Goal: Find specific page/section: Find specific page/section

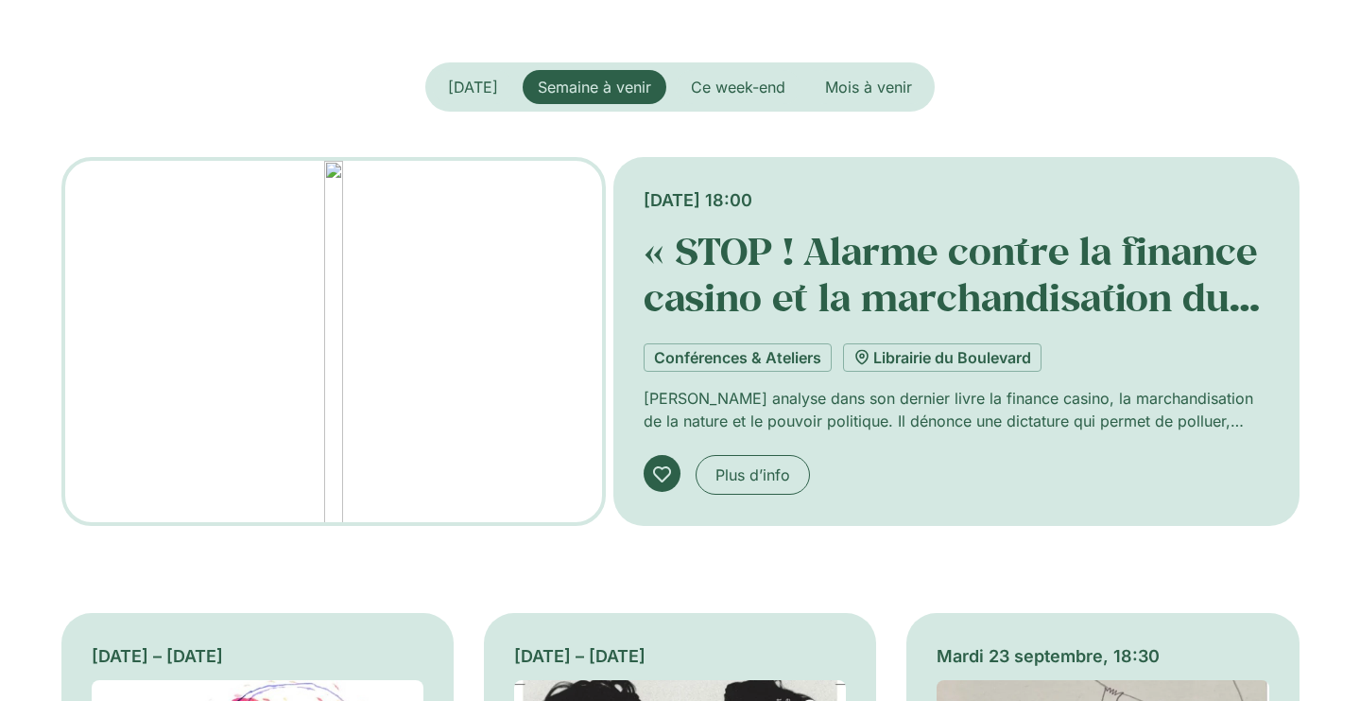
scroll to position [567, 0]
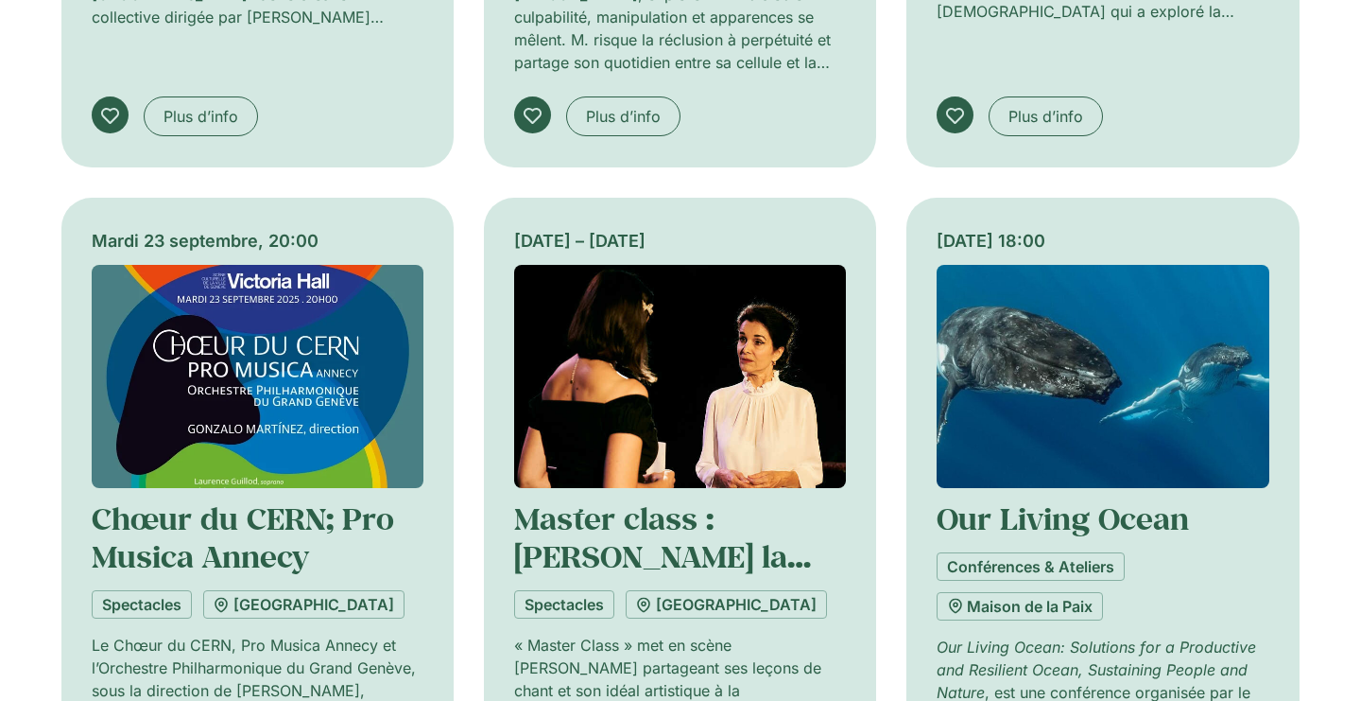
scroll to position [1985, 0]
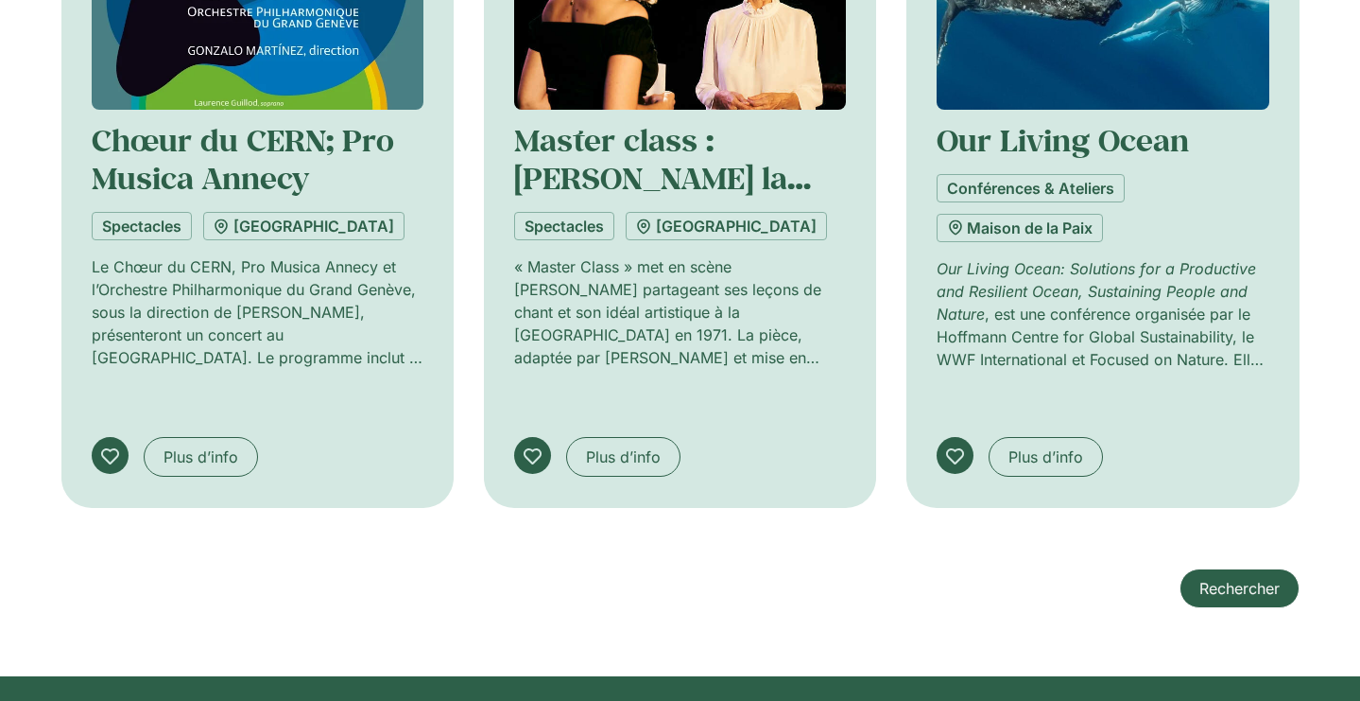
click at [1230, 577] on span "Rechercher" at bounding box center [1240, 588] width 80 height 23
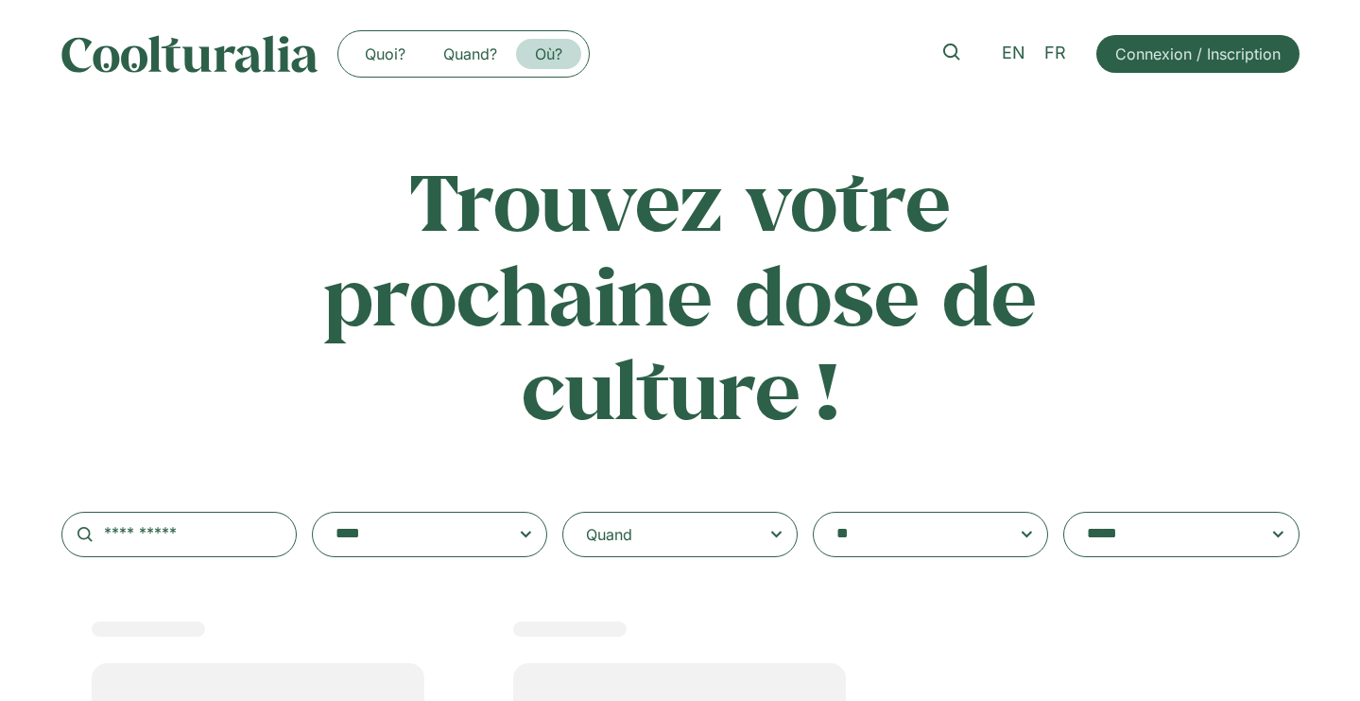
click at [539, 61] on link "Où?" at bounding box center [548, 54] width 65 height 30
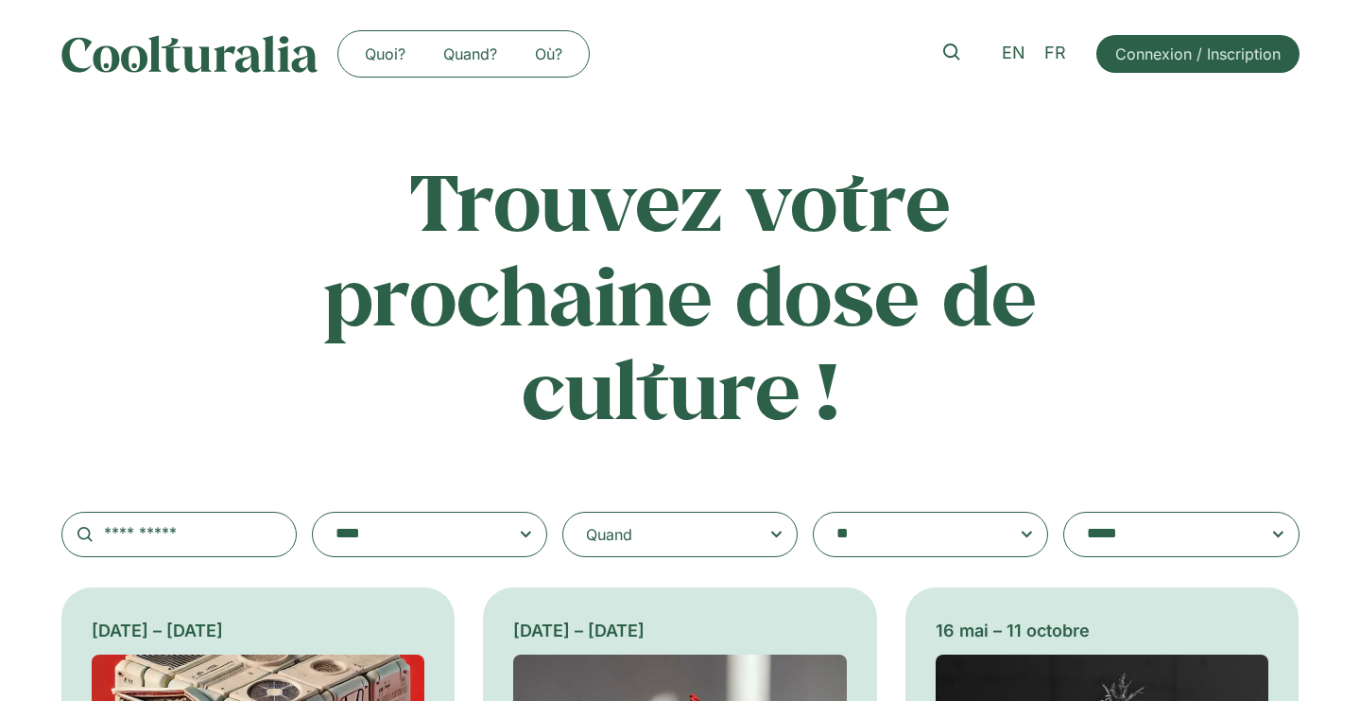
scroll to position [95, 0]
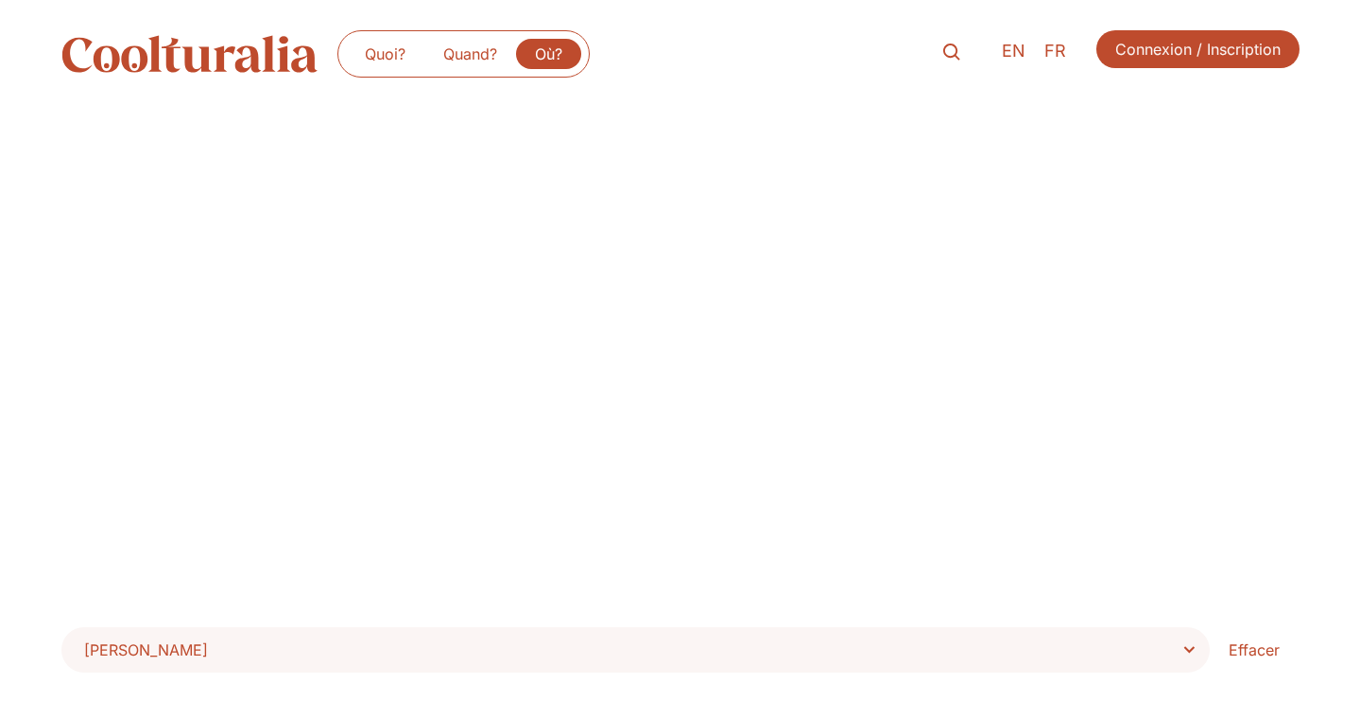
click at [401, 652] on span "[PERSON_NAME]" at bounding box center [642, 649] width 1117 height 26
click at [0, 0] on select "**********" at bounding box center [0, 0] width 0 height 0
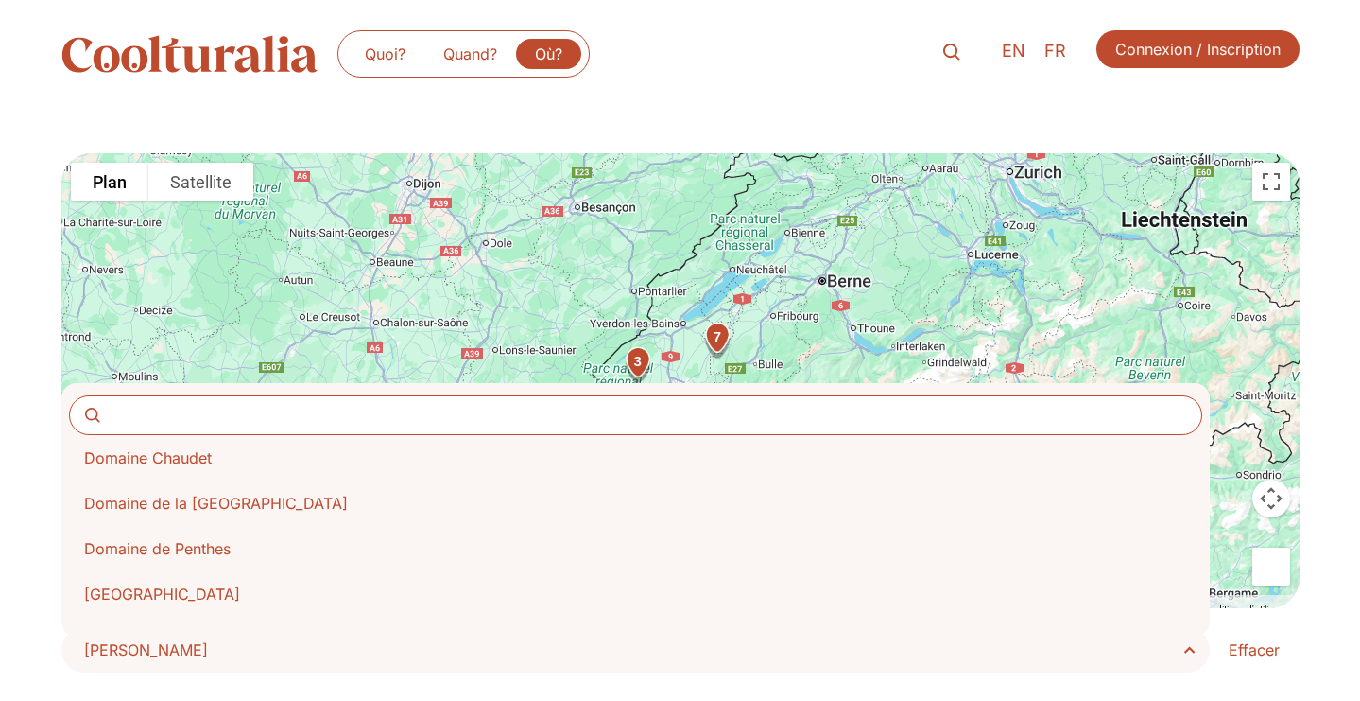
scroll to position [3687, 0]
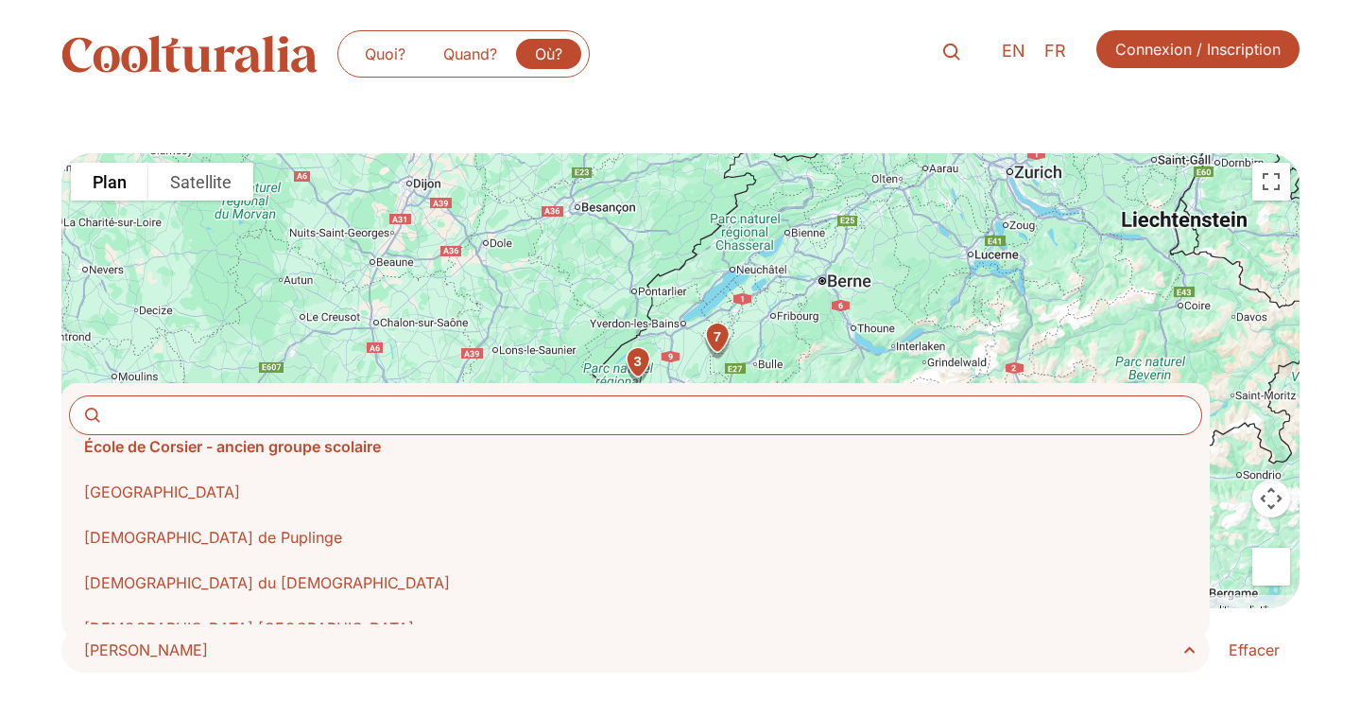
click at [202, 409] on input "Search" at bounding box center [636, 415] width 1134 height 40
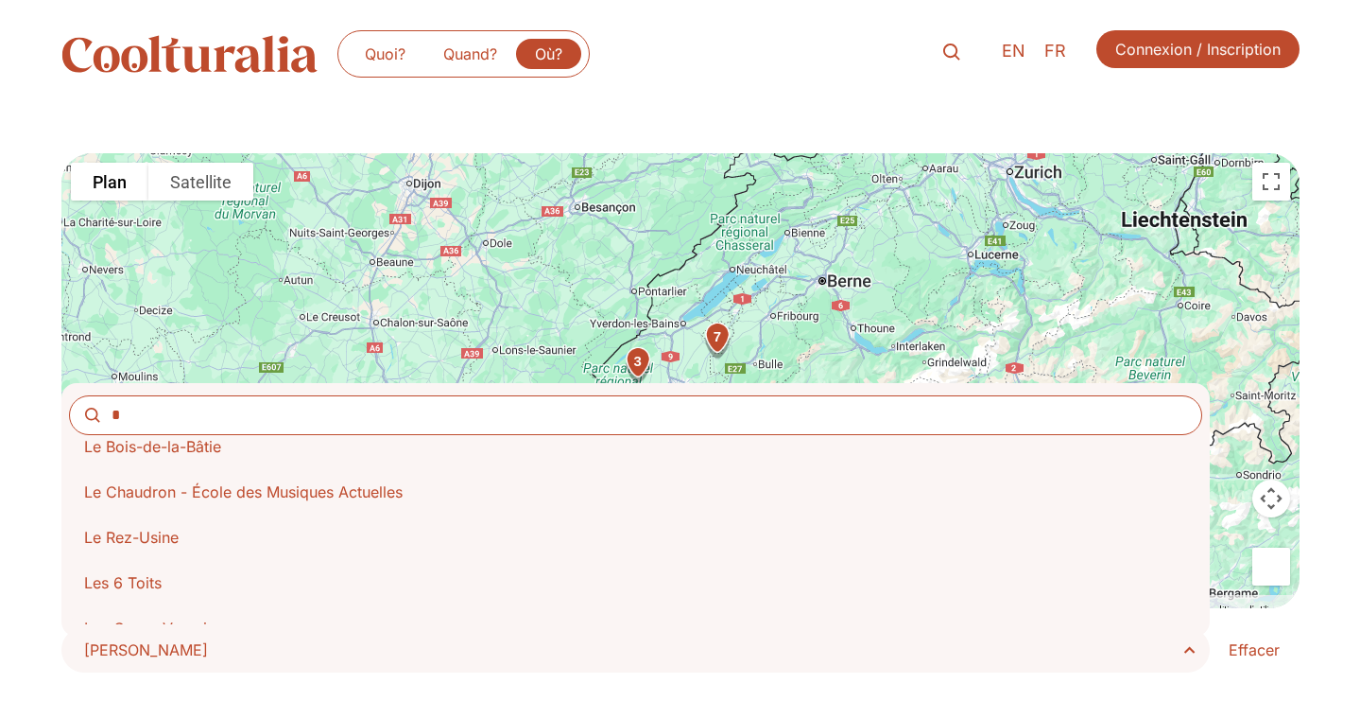
scroll to position [0, 0]
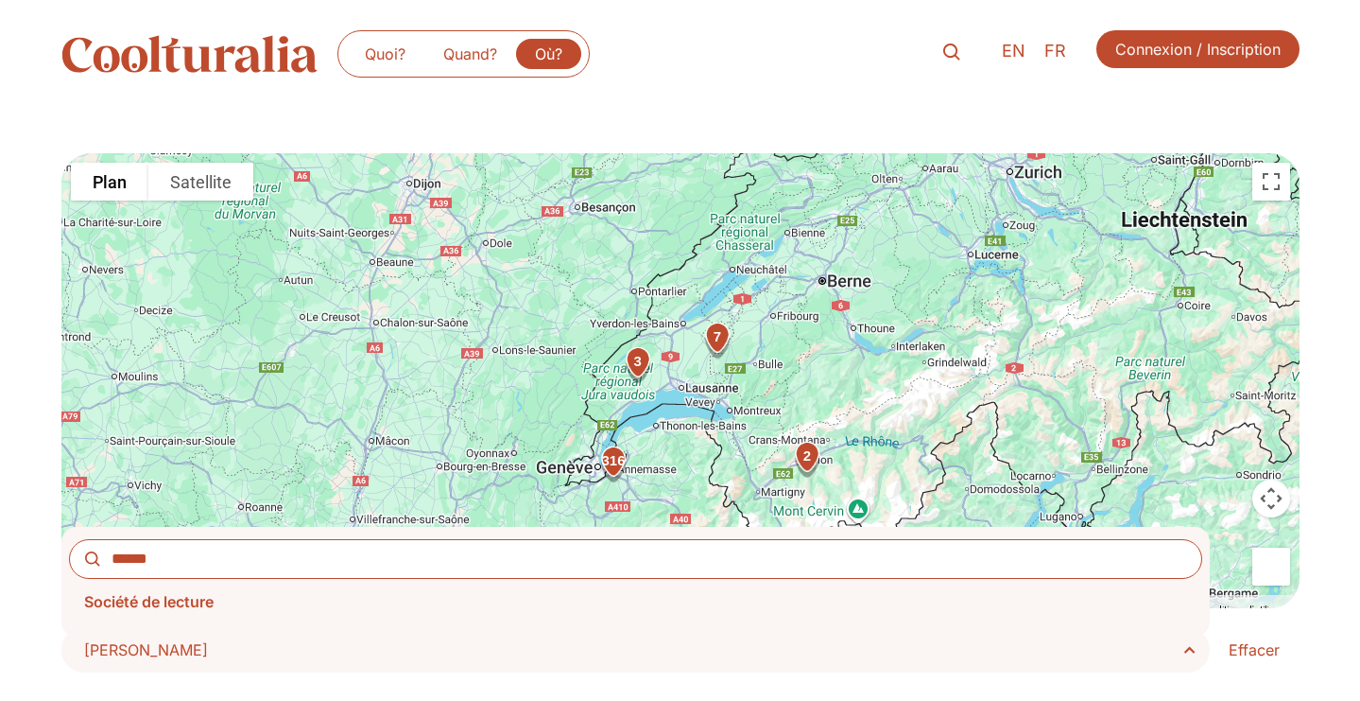
type input "******"
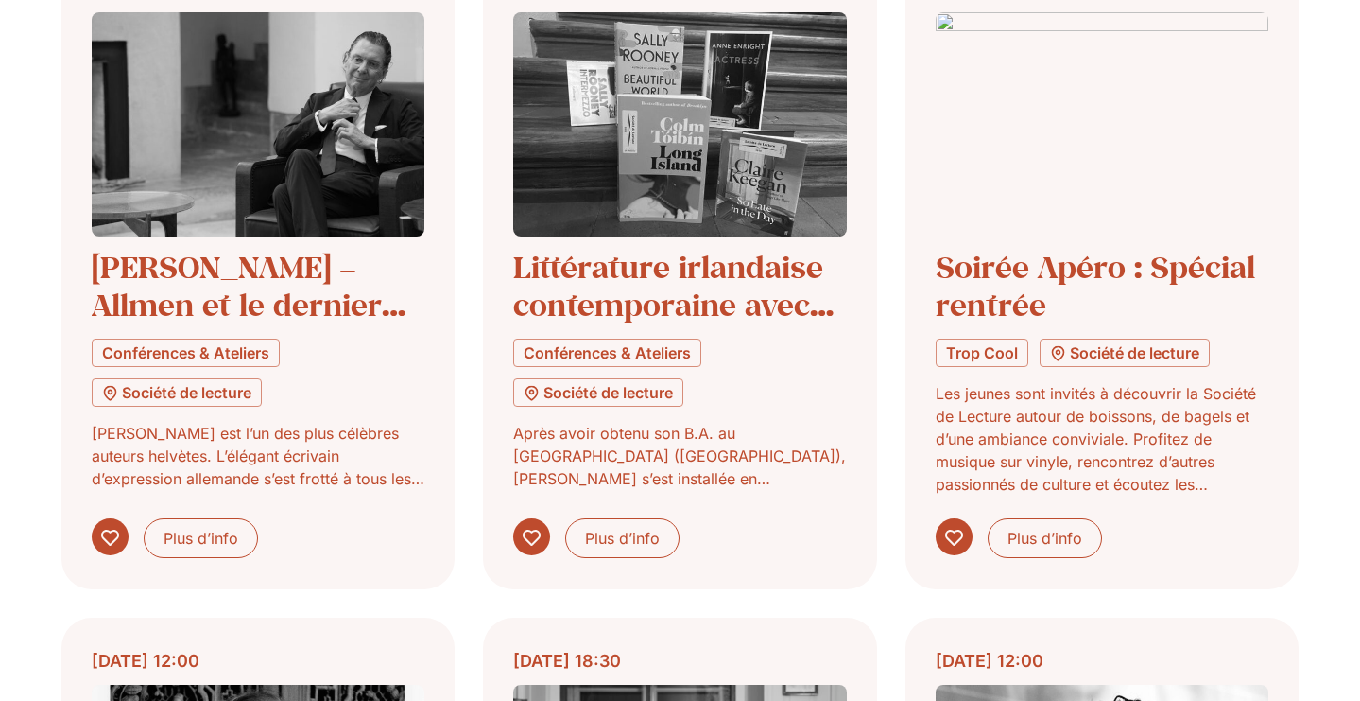
scroll to position [750, 0]
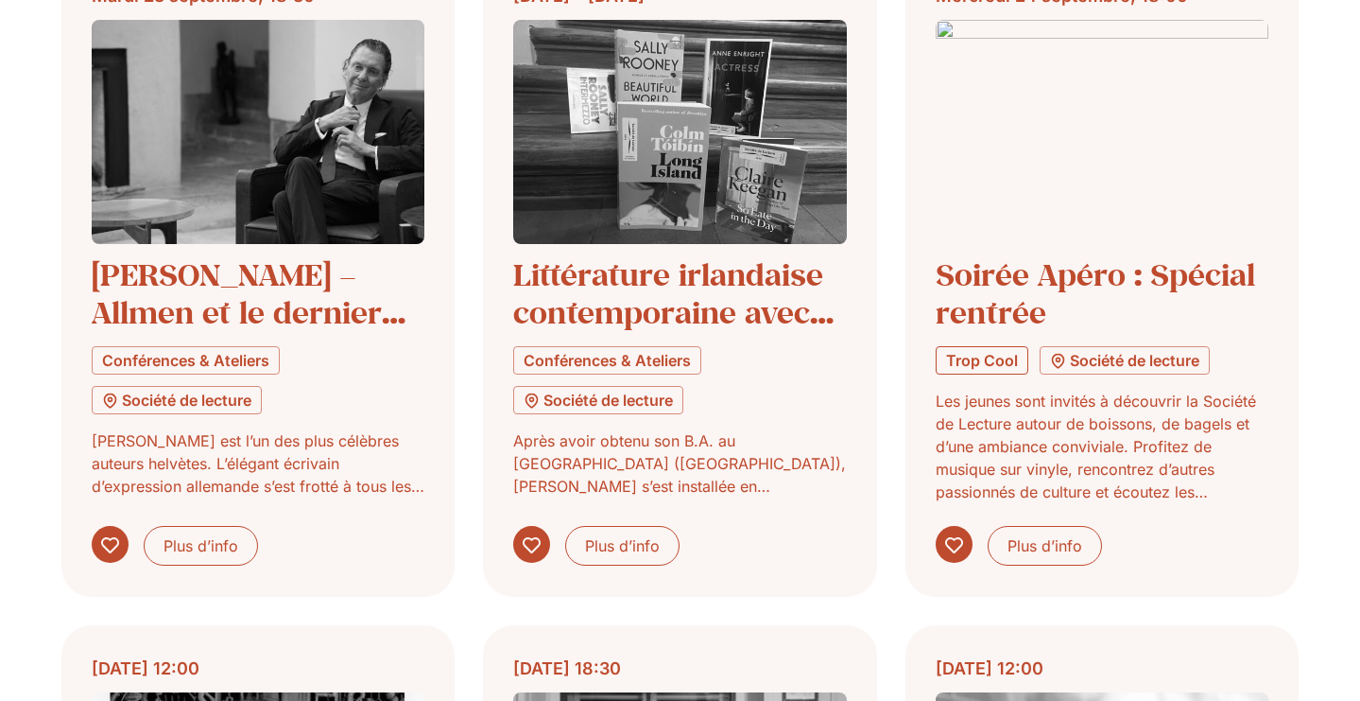
click at [993, 359] on link "Trop Cool" at bounding box center [982, 360] width 93 height 28
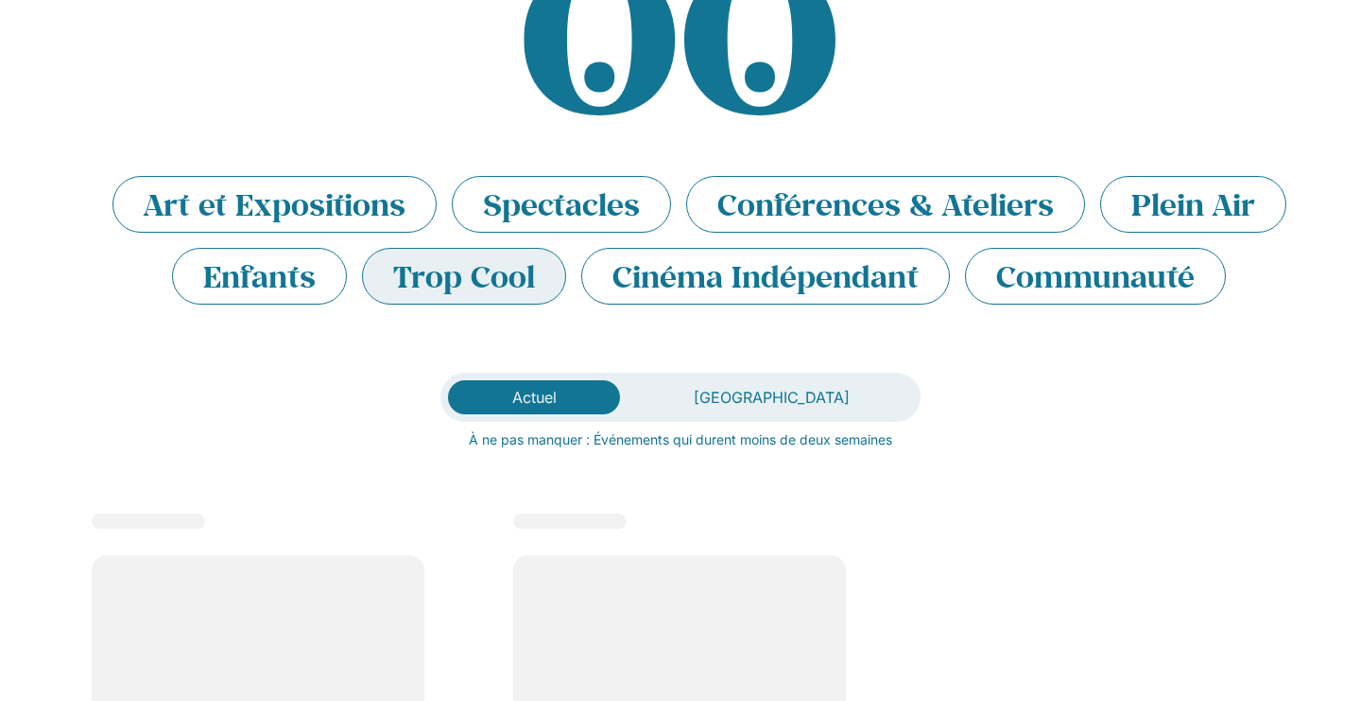
scroll to position [189, 0]
